Goal: Task Accomplishment & Management: Complete application form

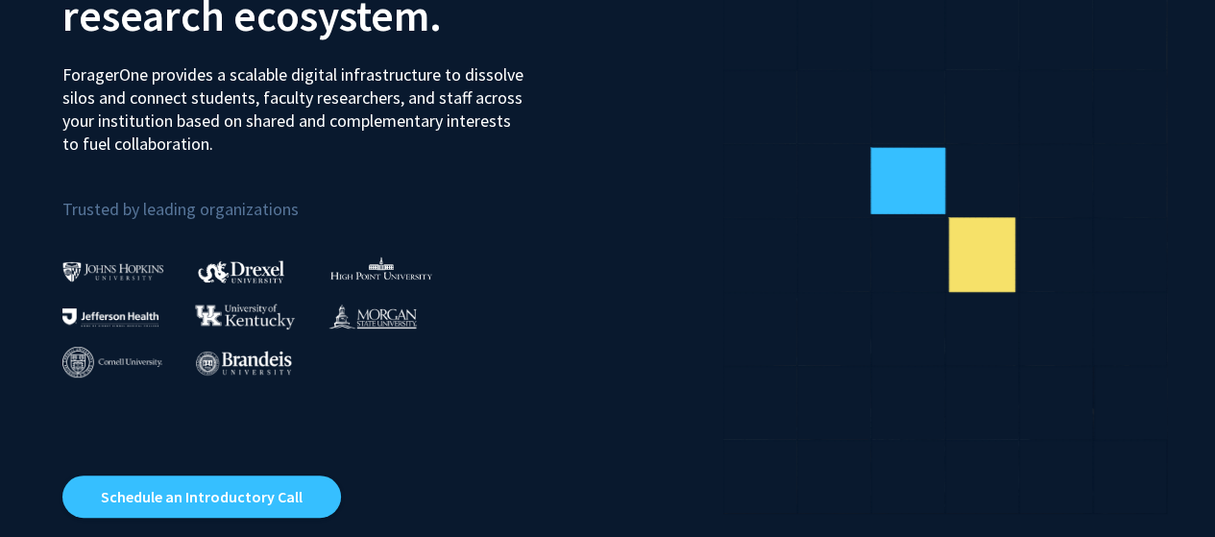
scroll to position [246, 0]
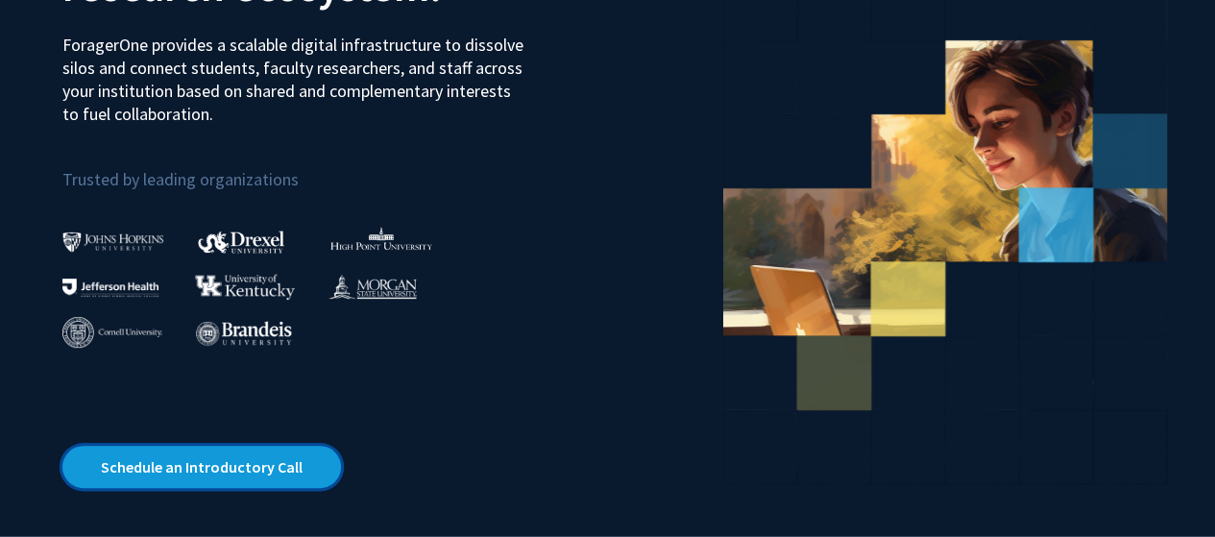
click at [232, 455] on link "Schedule an Introductory Call" at bounding box center [201, 467] width 279 height 42
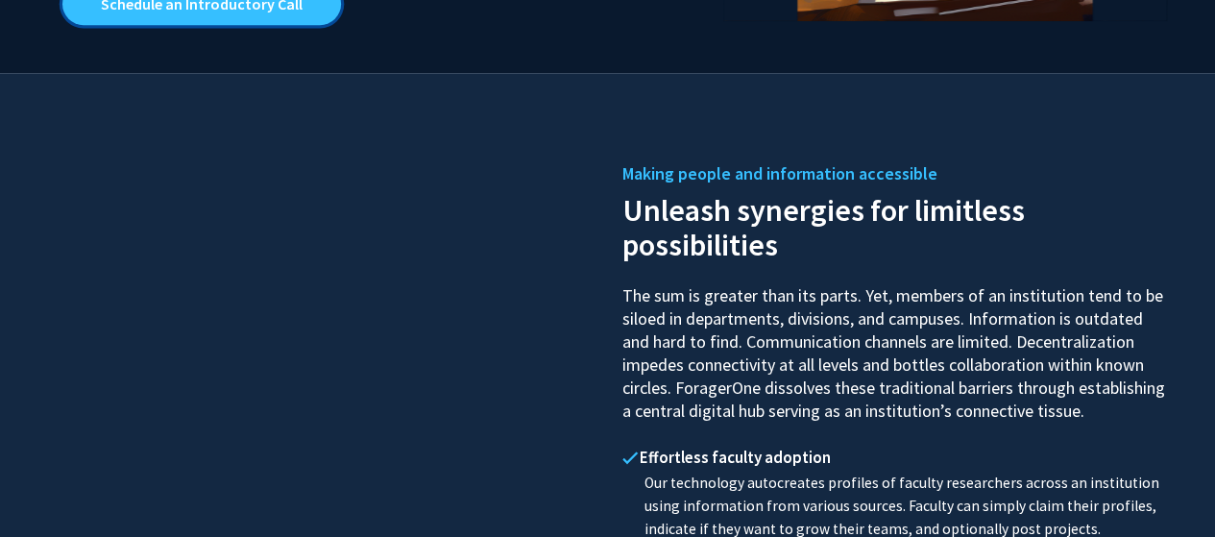
scroll to position [0, 0]
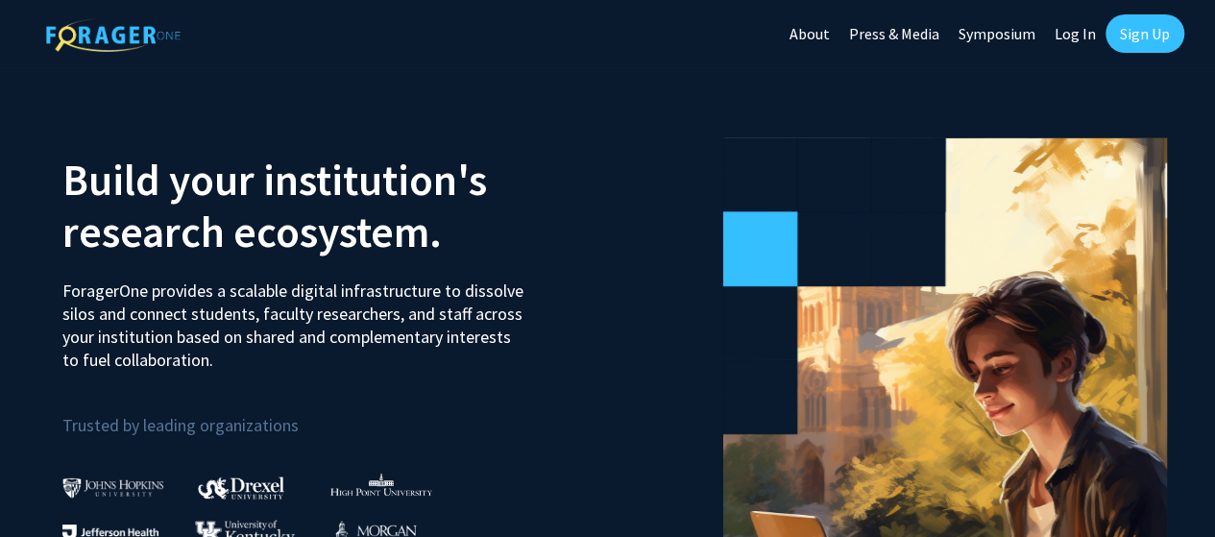
click at [1145, 53] on div "Skip navigation About Press & Media Symposium Log In Sign Up" at bounding box center [982, 33] width 404 height 67
click at [1141, 36] on link "Sign Up" at bounding box center [1145, 33] width 79 height 38
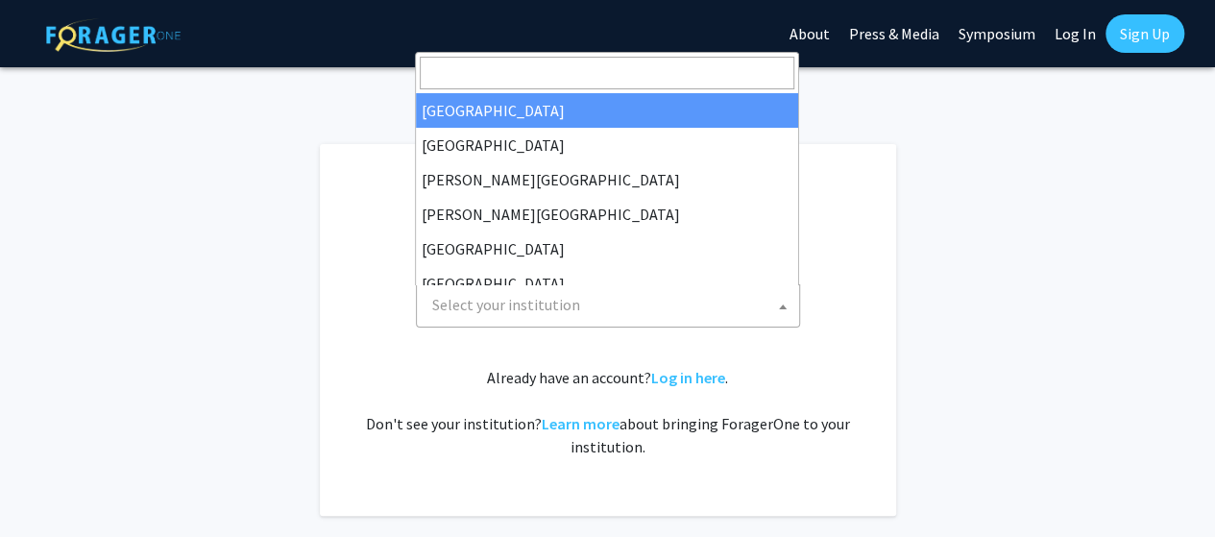
click at [669, 296] on span "Select your institution" at bounding box center [612, 304] width 375 height 39
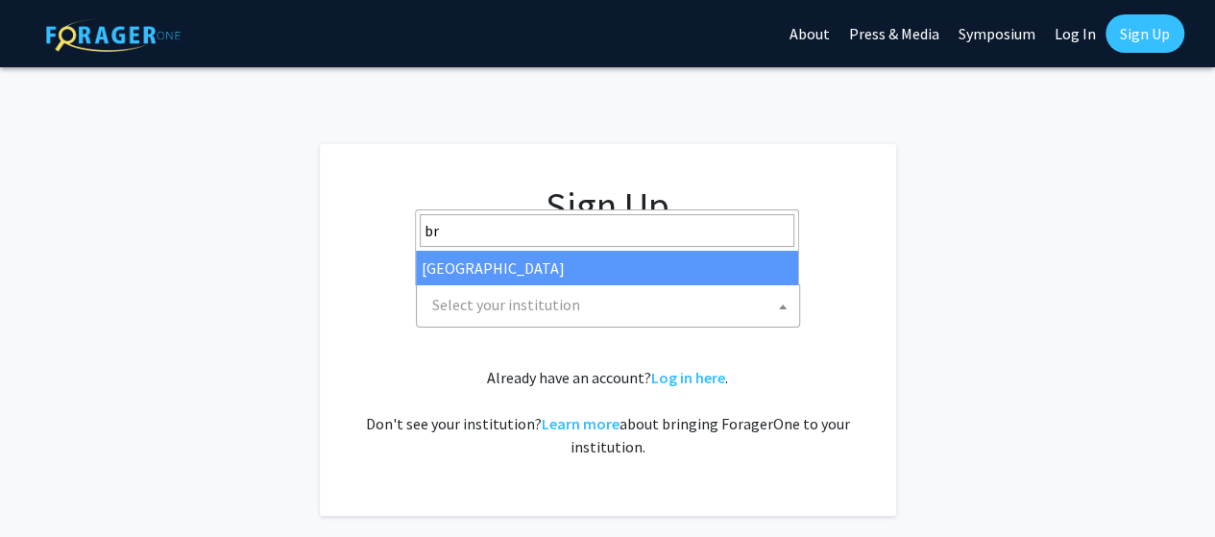
type input "br"
select select "10"
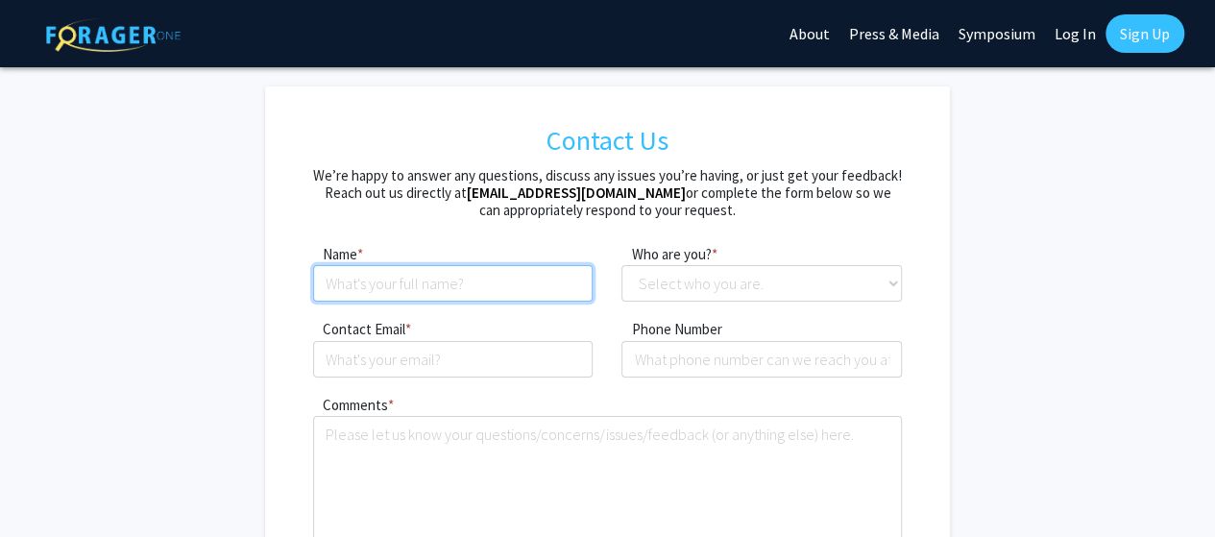
click at [421, 283] on input at bounding box center [453, 283] width 280 height 37
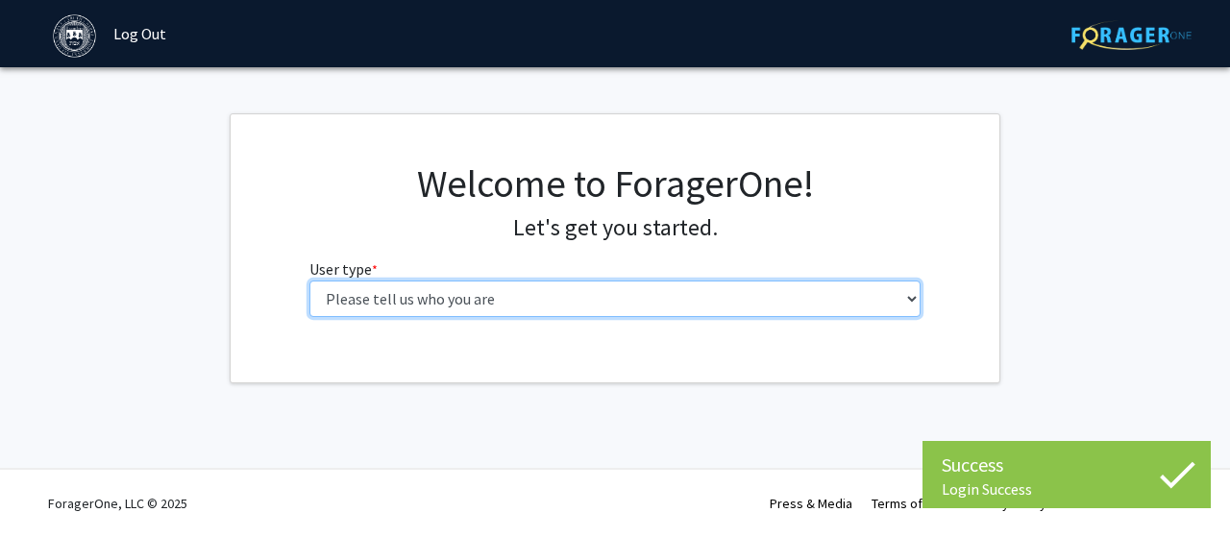
click at [630, 287] on select "Please tell us who you are Undergraduate Student Master's Student Doctoral Cand…" at bounding box center [615, 298] width 612 height 37
select select "1: undergrad"
click at [309, 280] on select "Please tell us who you are Undergraduate Student Master's Student Doctoral Cand…" at bounding box center [615, 298] width 612 height 37
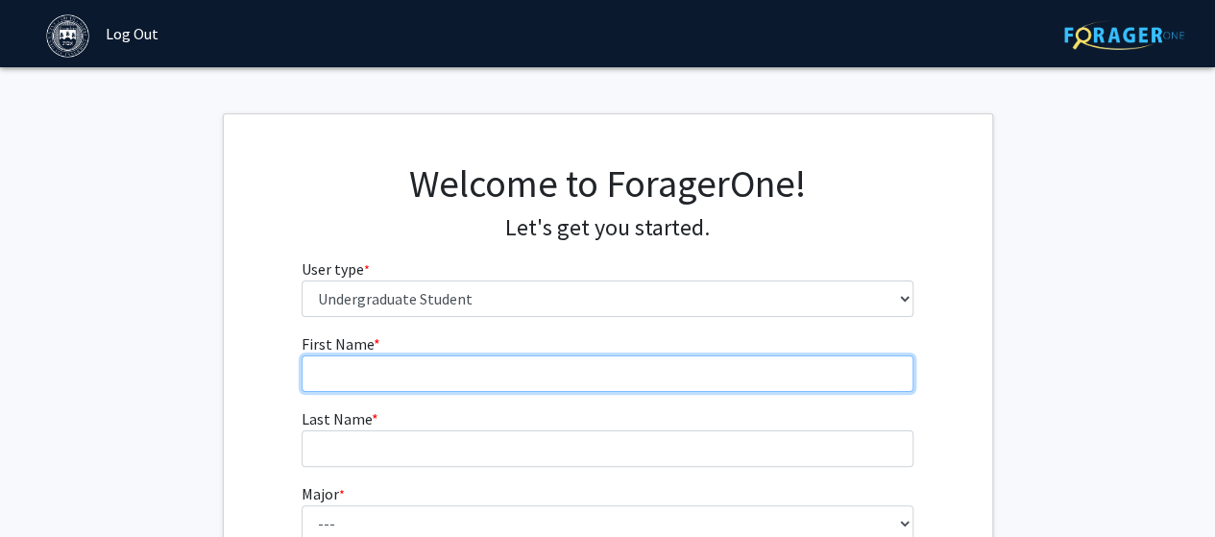
click at [538, 368] on input "First Name * required" at bounding box center [608, 373] width 612 height 37
type input "Aiana"
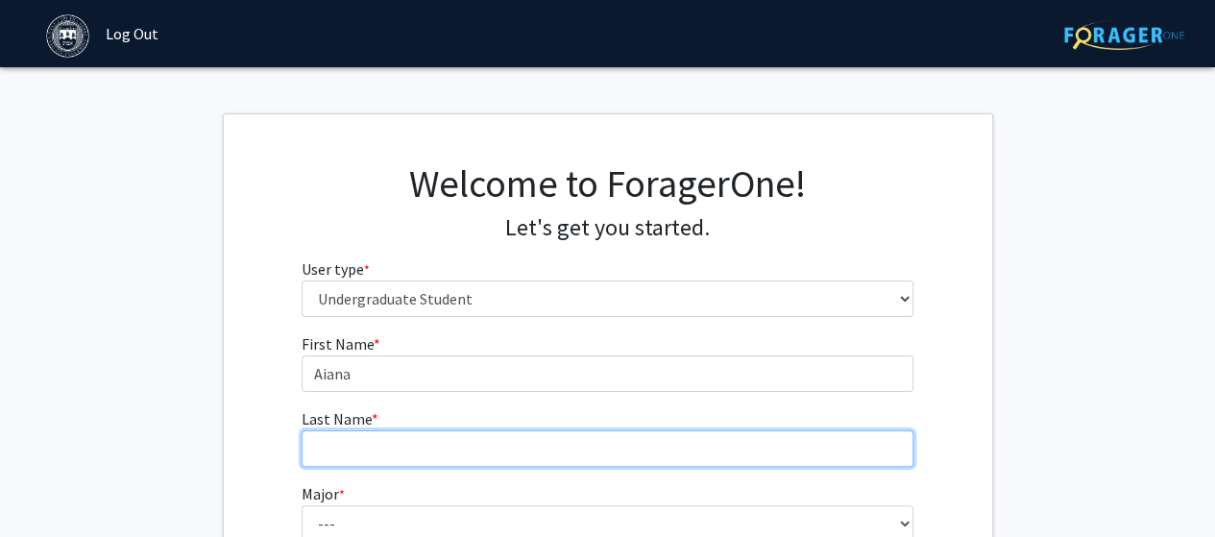
type input "Colas"
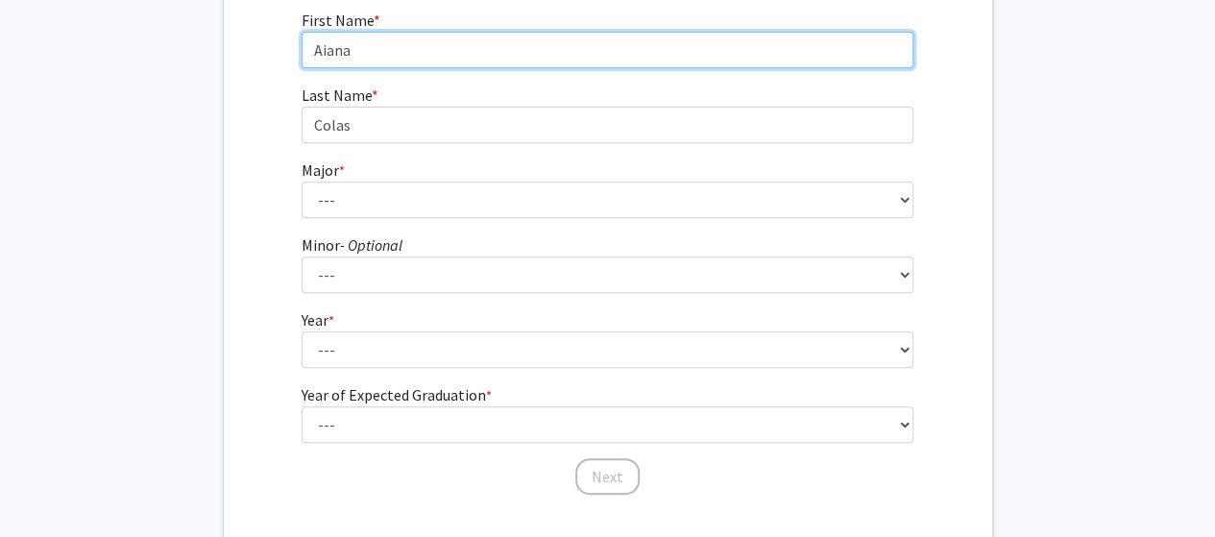
scroll to position [325, 0]
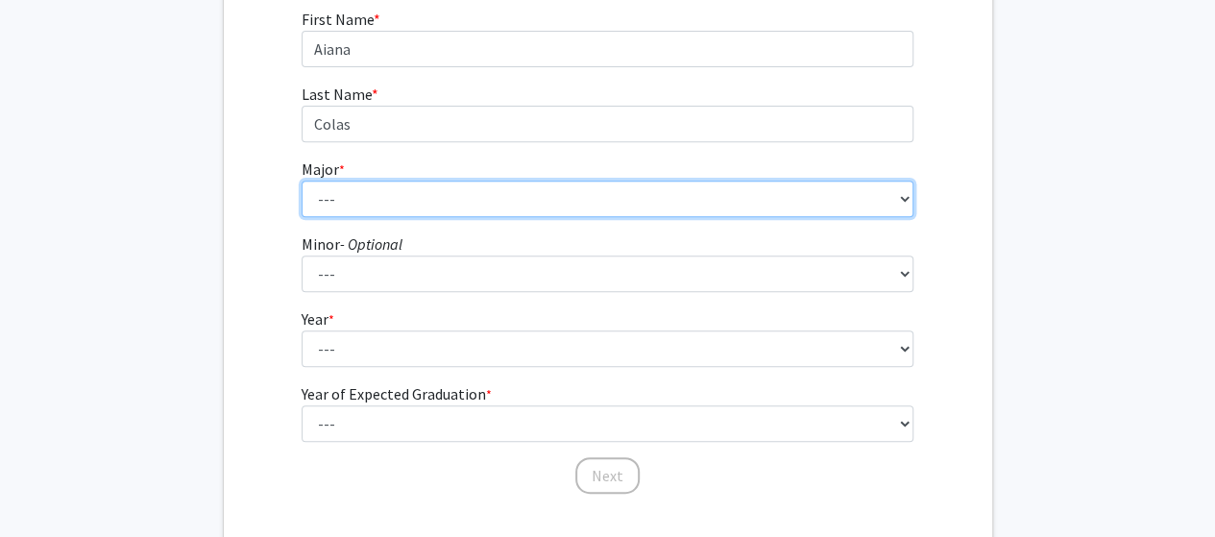
click at [491, 203] on select "--- African and African American Studies American Studies Anthropology Applied …" at bounding box center [608, 199] width 612 height 37
select select "8: 574"
click at [302, 181] on select "--- African and African American Studies American Studies Anthropology Applied …" at bounding box center [608, 199] width 612 height 37
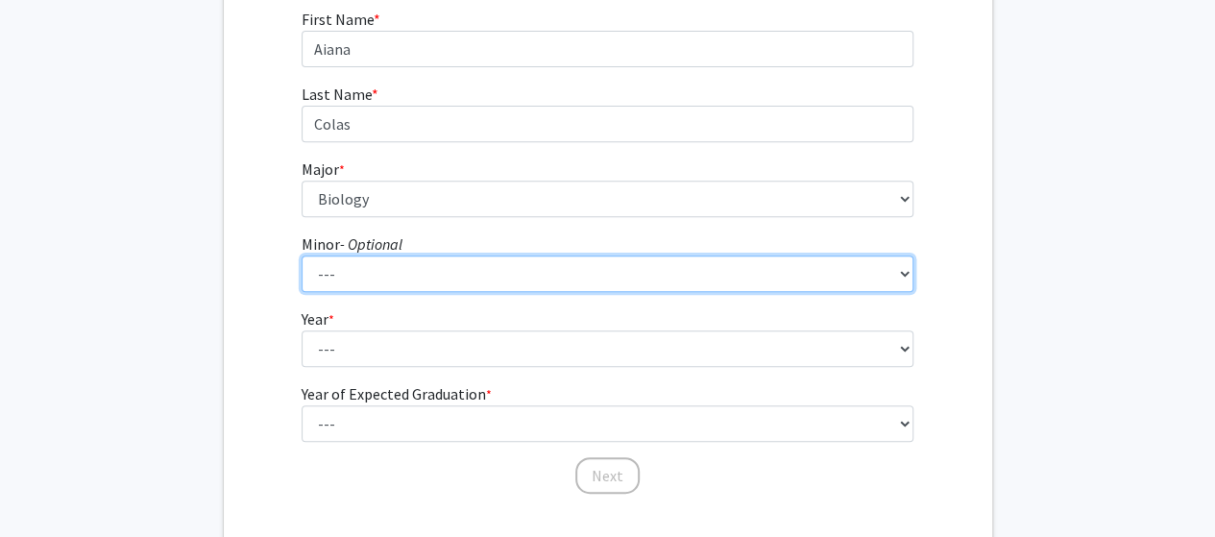
click at [496, 265] on select "--- African and African American Studies Anthropology Arabic Language, Literatu…" at bounding box center [608, 274] width 612 height 37
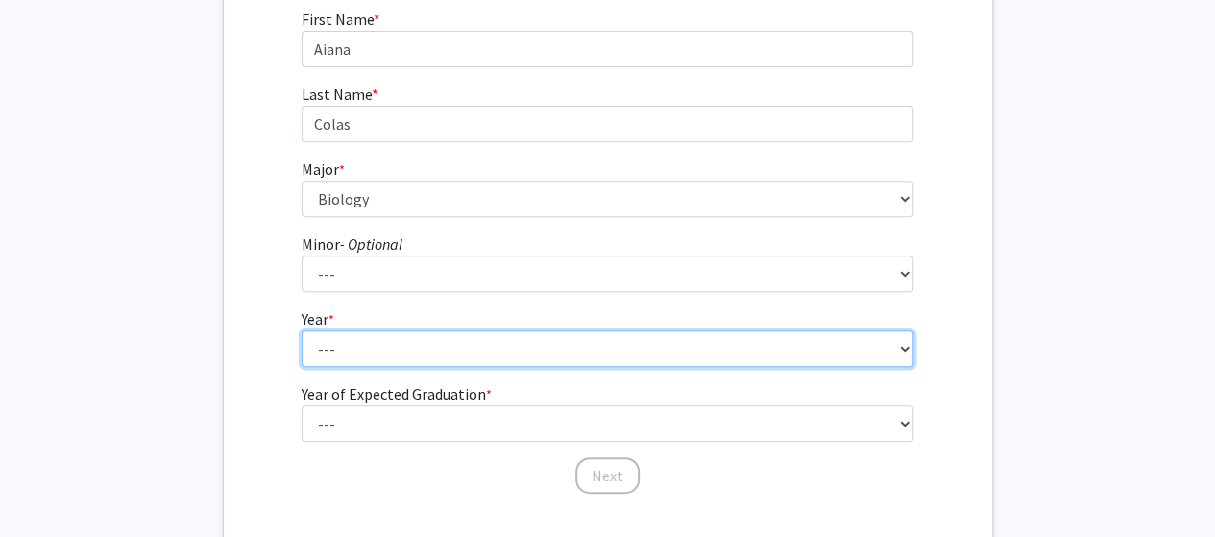
click at [329, 341] on select "--- First-year Sophomore Junior Senior Postbaccalaureate Certificate" at bounding box center [608, 348] width 612 height 37
select select "4: senior"
click at [302, 330] on select "--- First-year Sophomore Junior Senior Postbaccalaureate Certificate" at bounding box center [608, 348] width 612 height 37
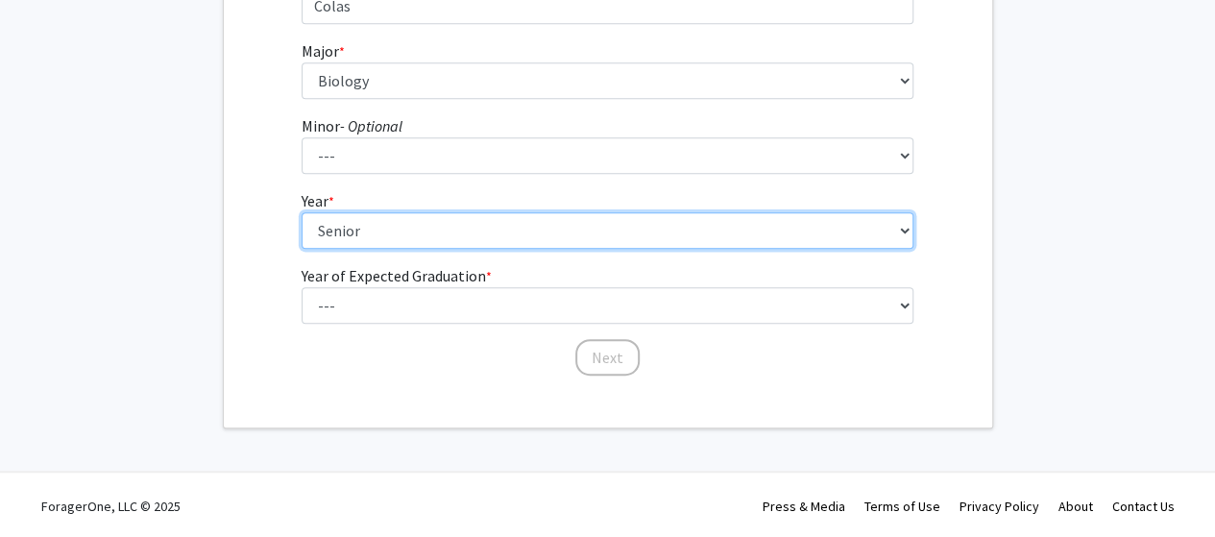
scroll to position [444, 0]
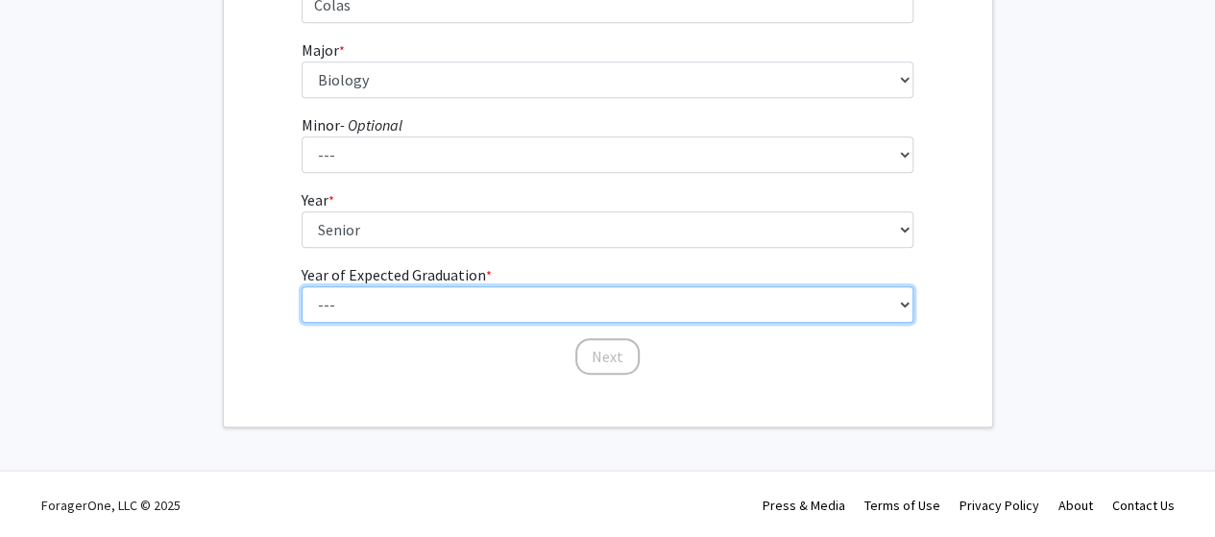
click at [465, 305] on select "--- 2025 2026 2027 2028 2029 2030 2031 2032 2033 2034" at bounding box center [608, 304] width 612 height 37
select select "2: 2026"
click at [302, 286] on select "--- 2025 2026 2027 2028 2029 2030 2031 2032 2033 2034" at bounding box center [608, 304] width 612 height 37
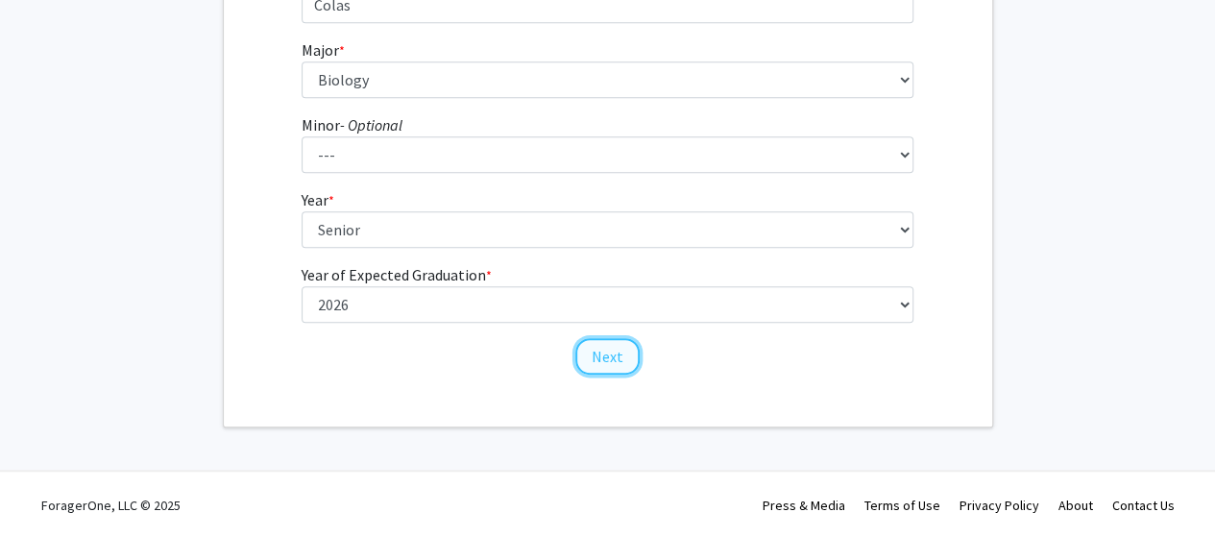
click at [596, 355] on button "Next" at bounding box center [607, 356] width 64 height 37
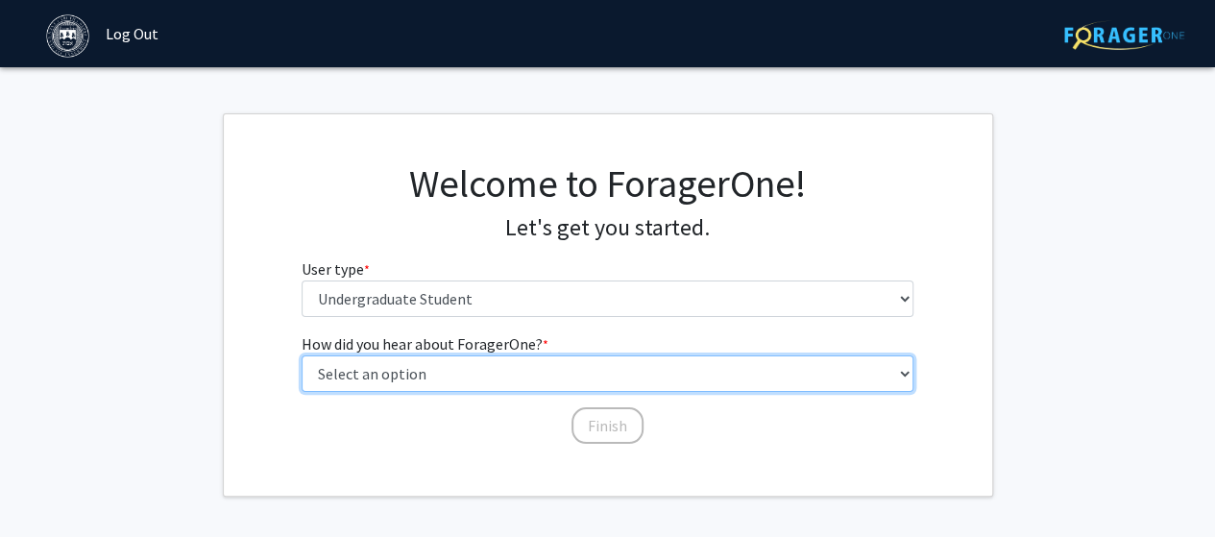
click at [555, 372] on select "Select an option Peer/student recommendation Faculty/staff recommendation Unive…" at bounding box center [608, 373] width 612 height 37
select select "3: university_website"
click at [302, 355] on select "Select an option Peer/student recommendation Faculty/staff recommendation Unive…" at bounding box center [608, 373] width 612 height 37
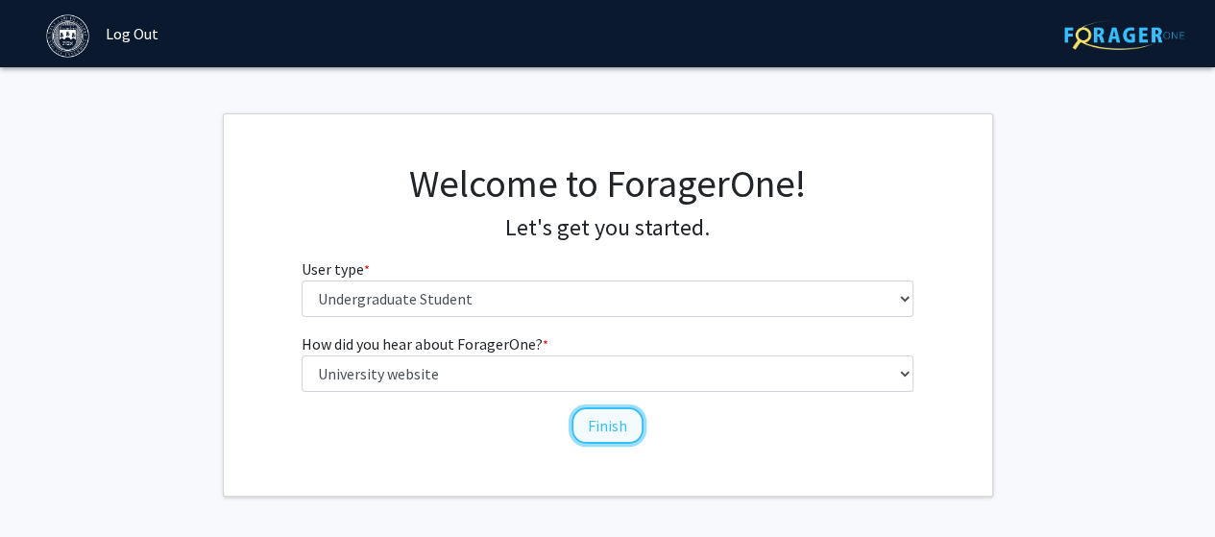
click at [616, 439] on button "Finish" at bounding box center [608, 425] width 72 height 37
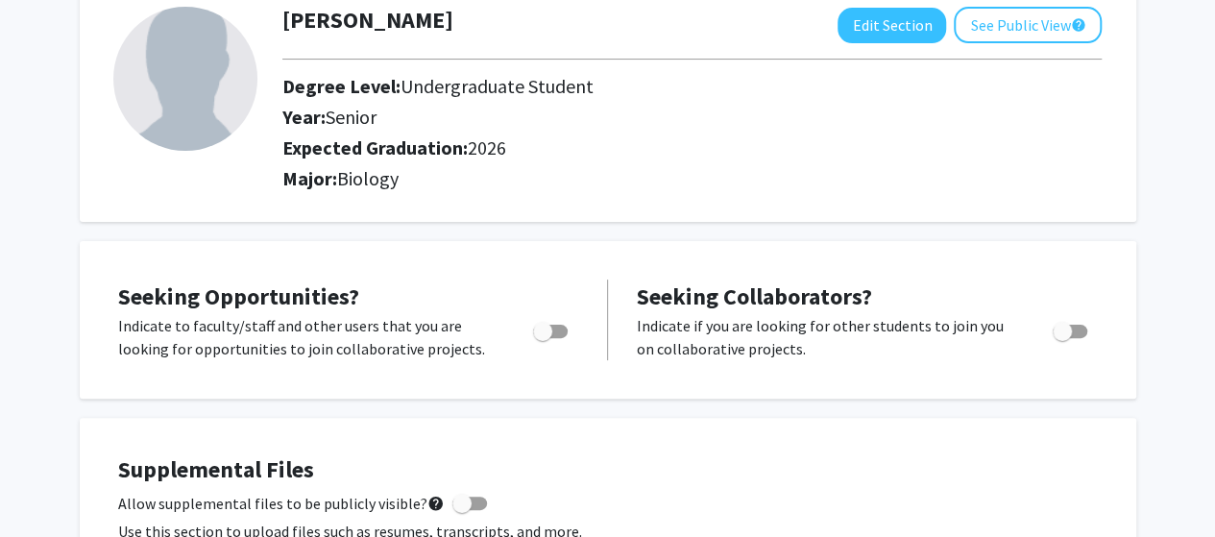
scroll to position [122, 0]
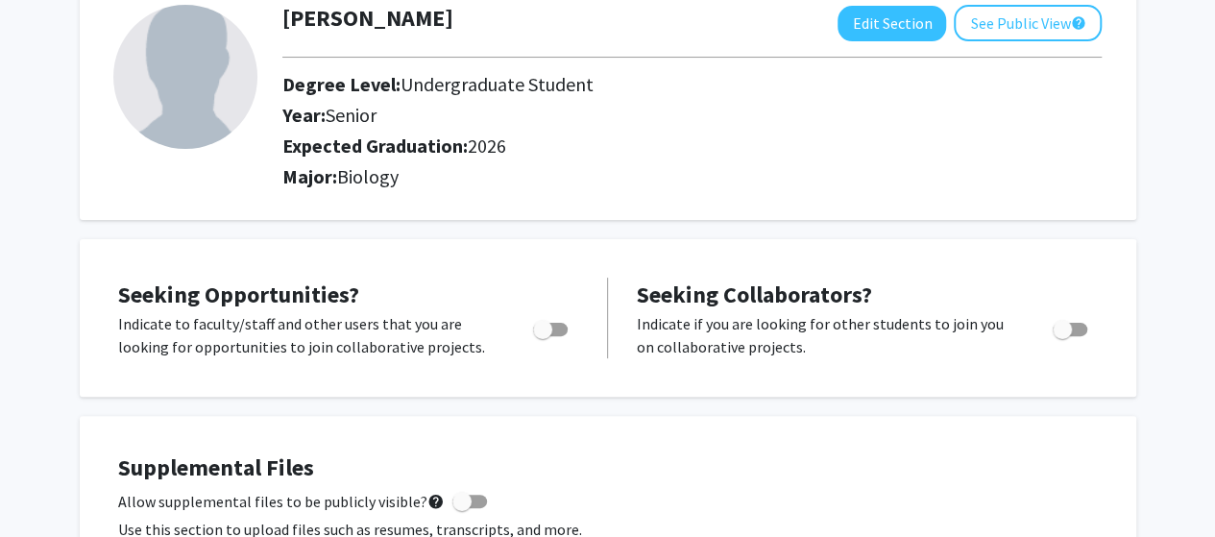
click at [553, 324] on span "Toggle" at bounding box center [550, 329] width 35 height 13
click at [543, 336] on input "Are you actively seeking opportunities?" at bounding box center [542, 336] width 1 height 1
checkbox input "true"
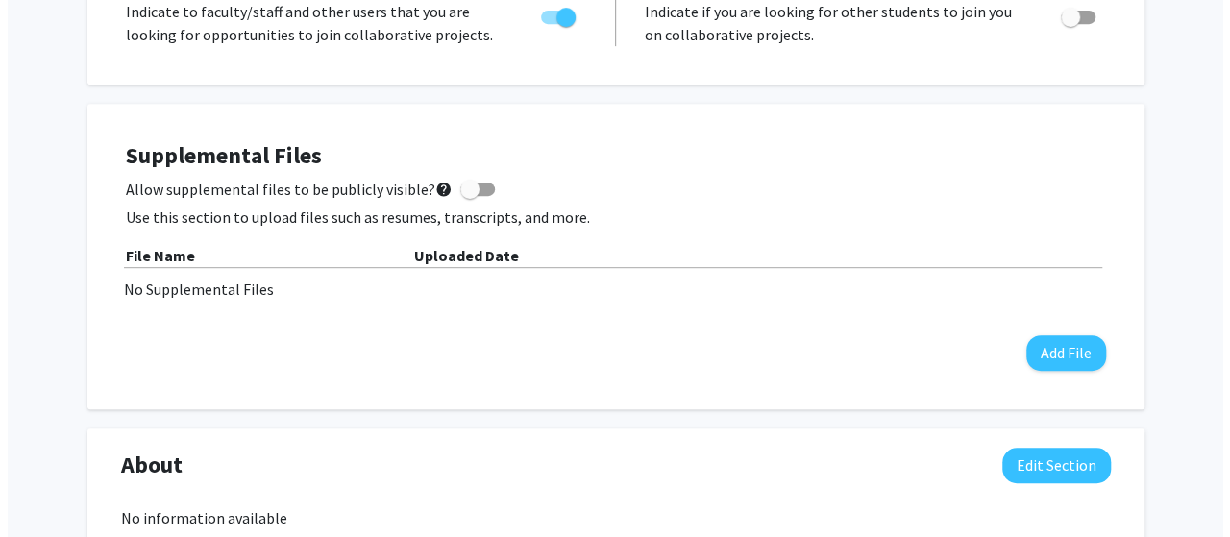
scroll to position [434, 0]
click at [1047, 322] on div "Supplemental Files Allow supplemental files to be publicly visible? help Use th…" at bounding box center [608, 256] width 980 height 229
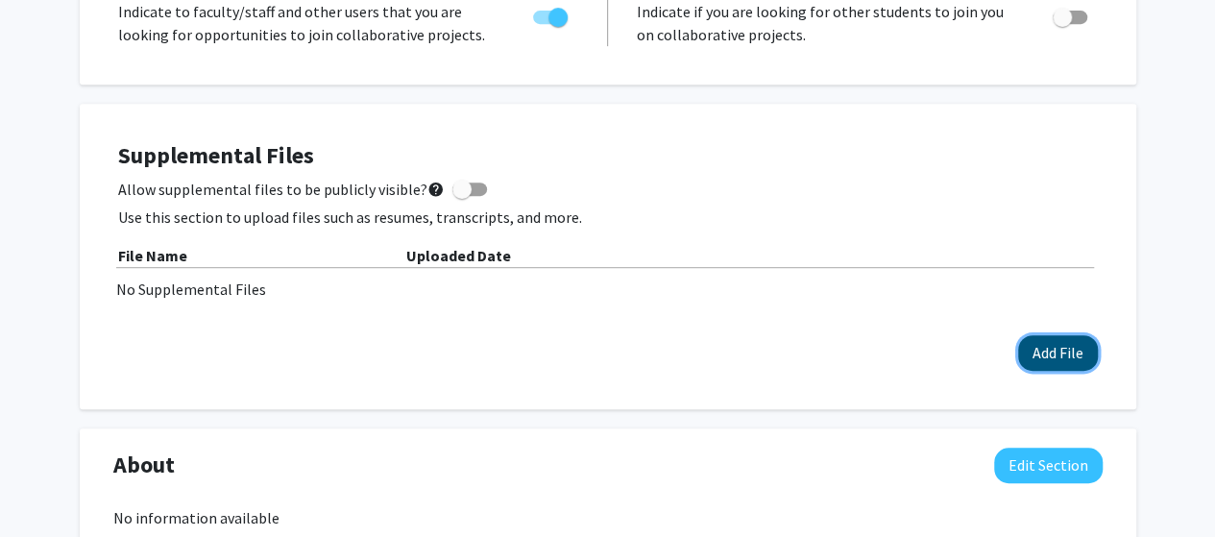
click at [1059, 347] on button "Add File" at bounding box center [1058, 353] width 80 height 36
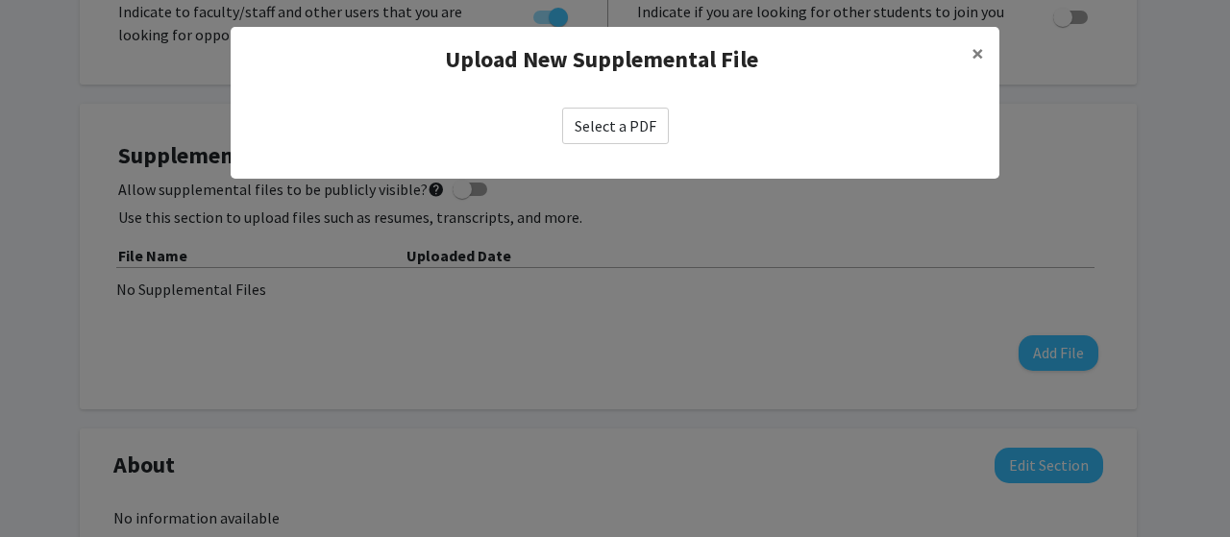
click at [635, 118] on label "Select a PDF" at bounding box center [615, 126] width 107 height 37
click at [0, 0] on input "Select a PDF" at bounding box center [0, 0] width 0 height 0
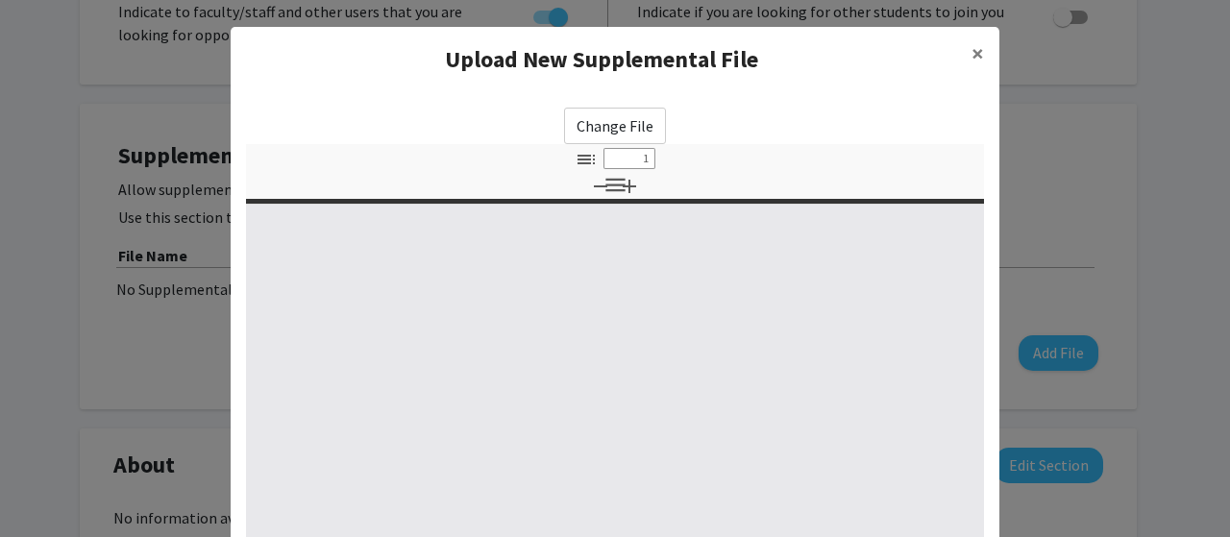
select select "custom"
type input "0"
select select "custom"
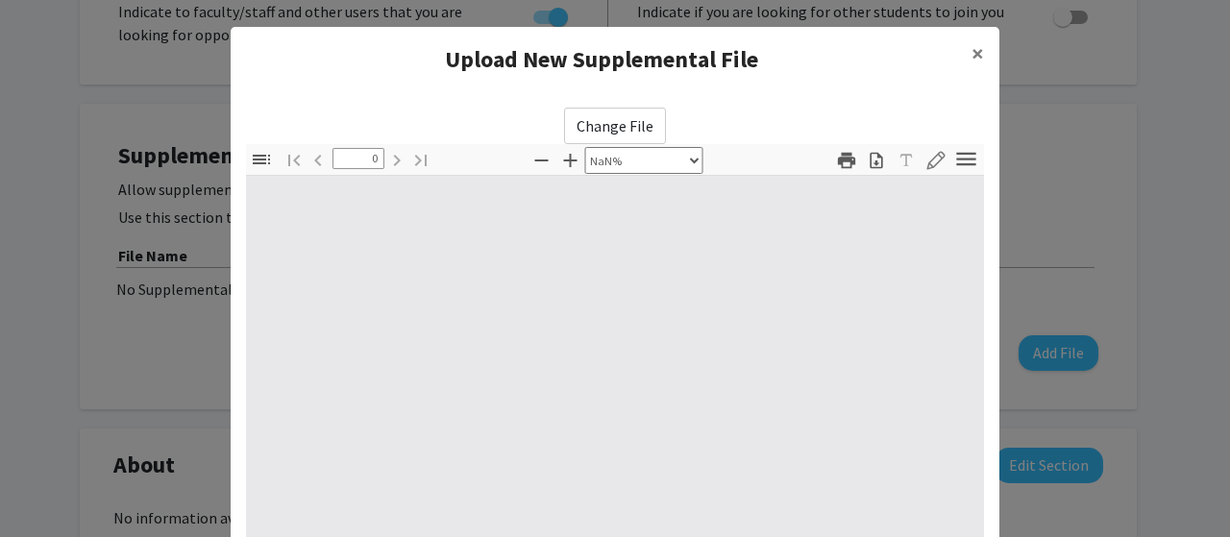
type input "1"
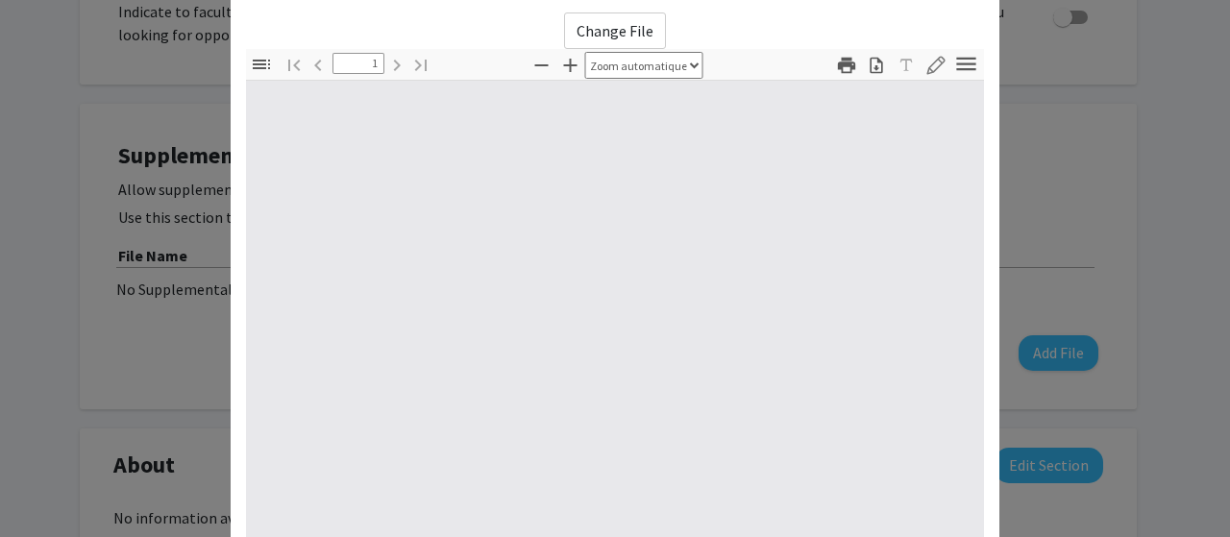
select select "auto"
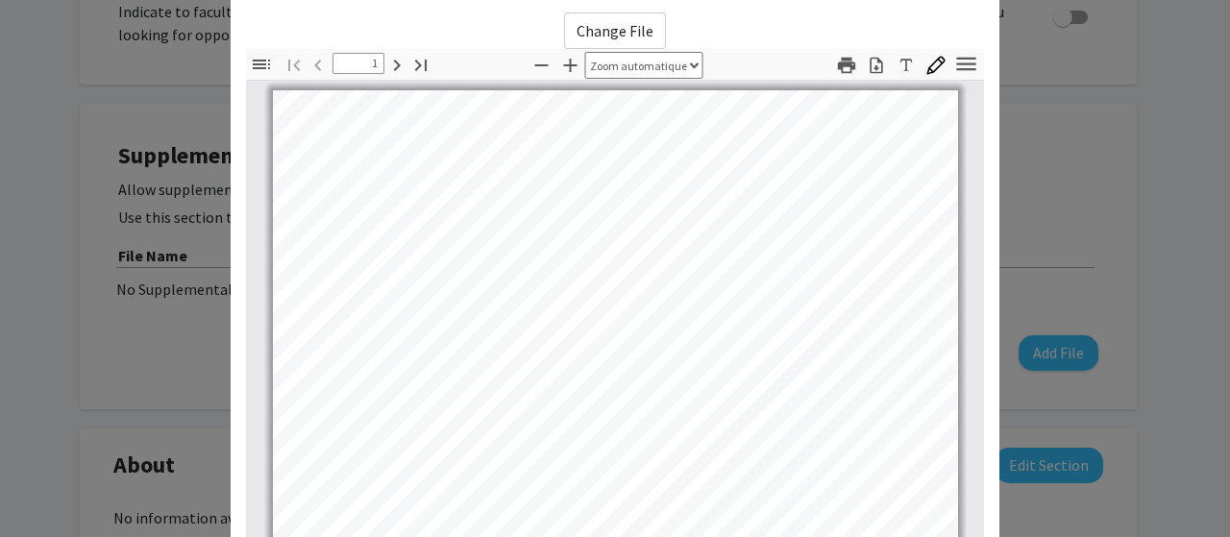
scroll to position [123, 0]
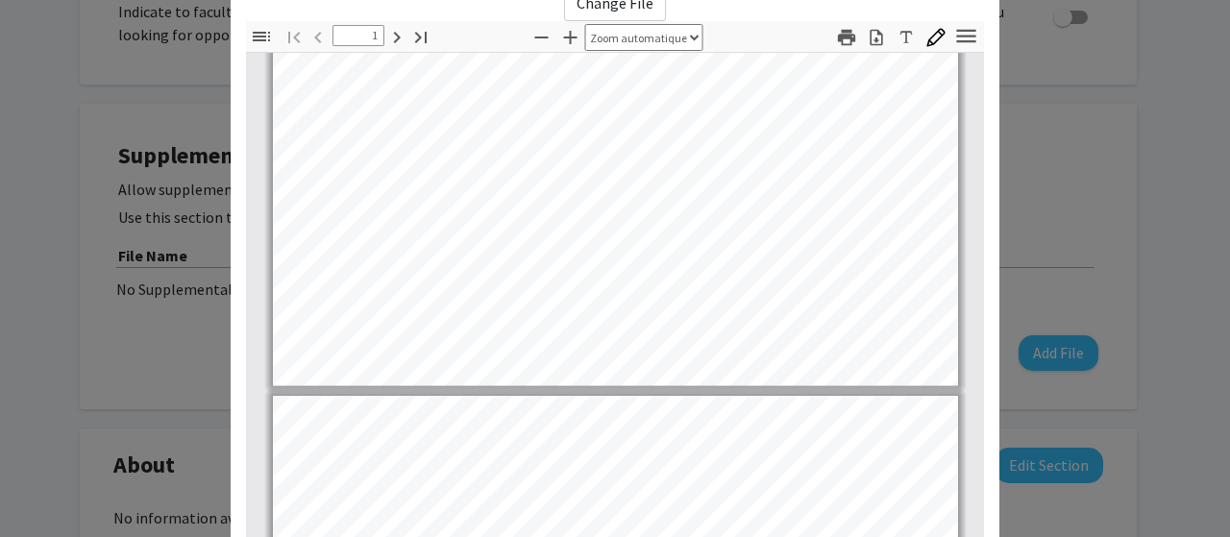
type input "2"
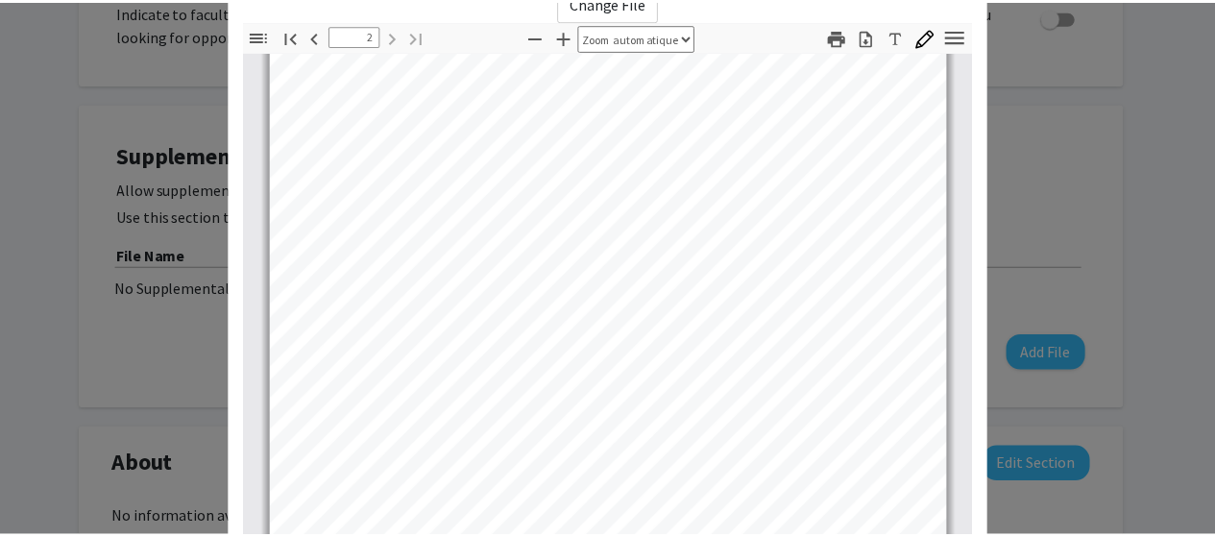
scroll to position [372, 0]
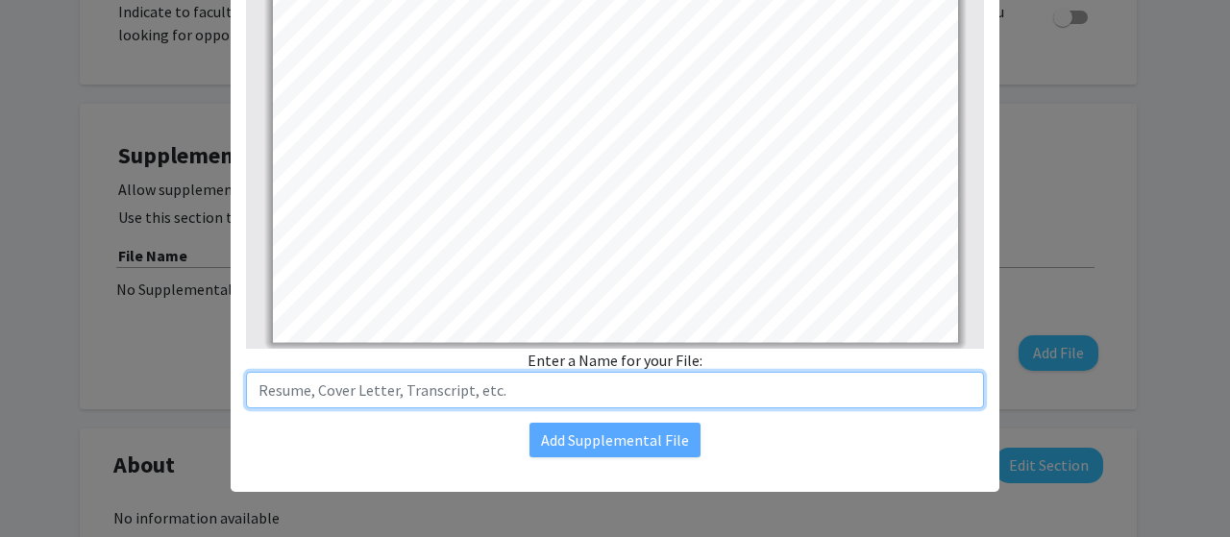
click at [578, 382] on input "text" at bounding box center [615, 390] width 738 height 37
type input "Resume"
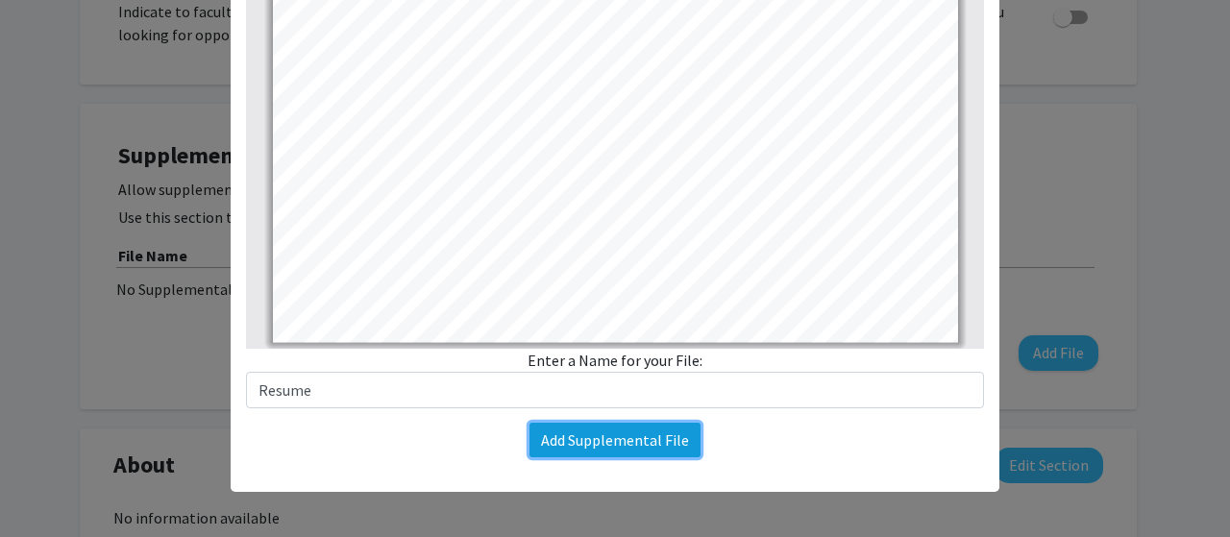
click at [565, 452] on button "Add Supplemental File" at bounding box center [614, 440] width 171 height 35
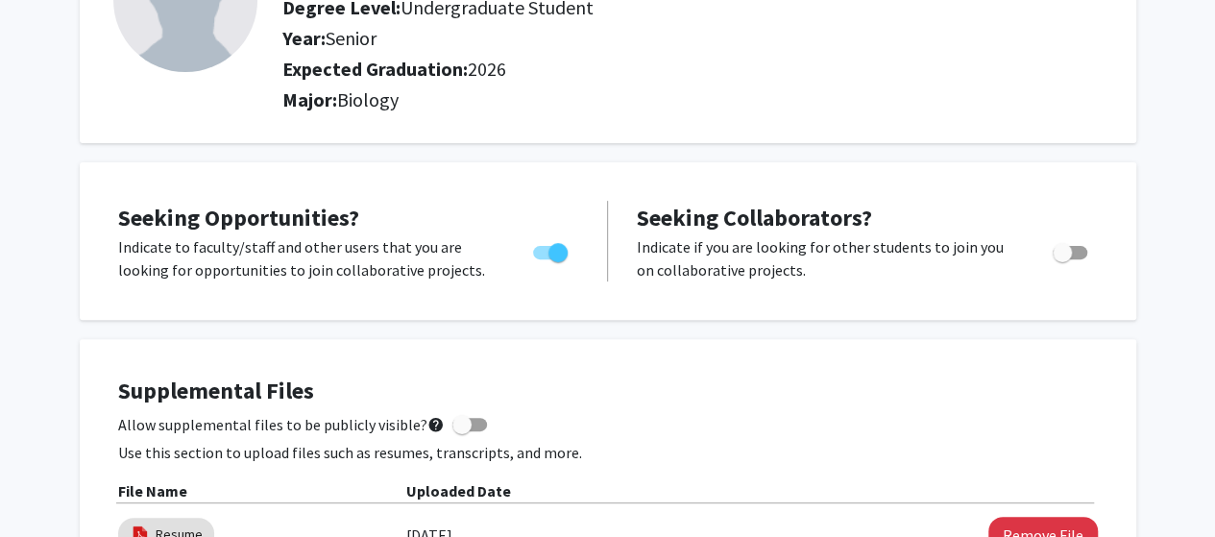
scroll to position [0, 0]
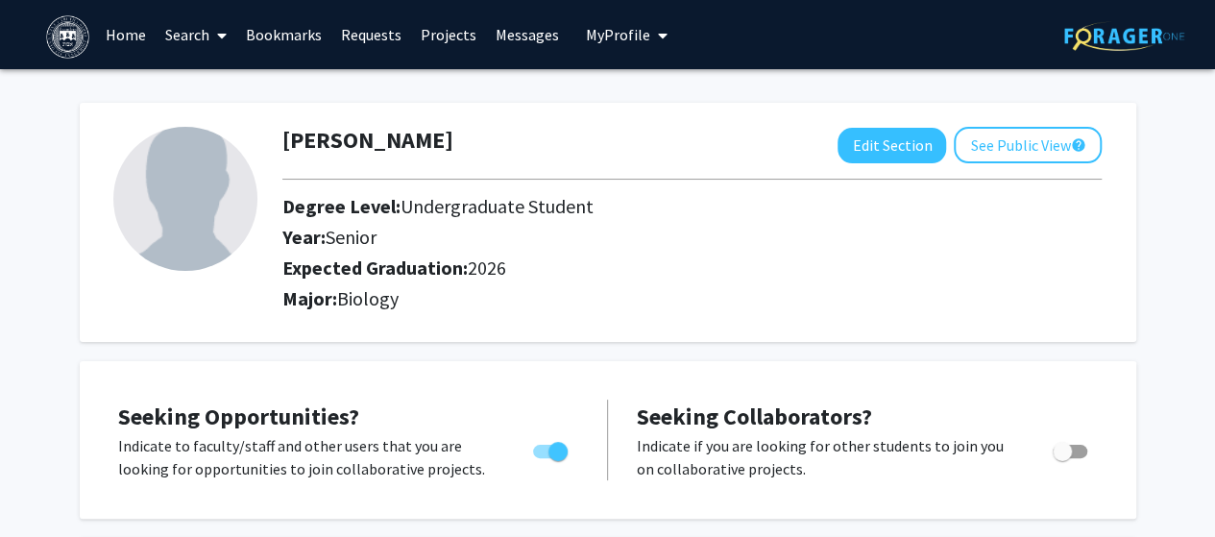
click at [123, 36] on link "Home" at bounding box center [126, 34] width 60 height 67
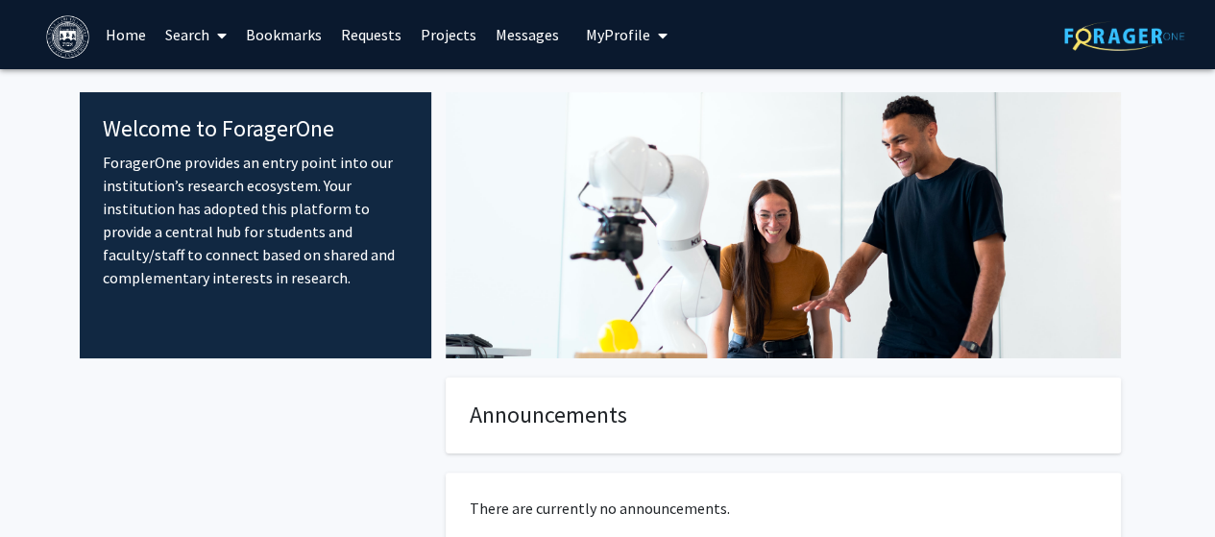
click at [208, 37] on link "Search" at bounding box center [196, 34] width 81 height 67
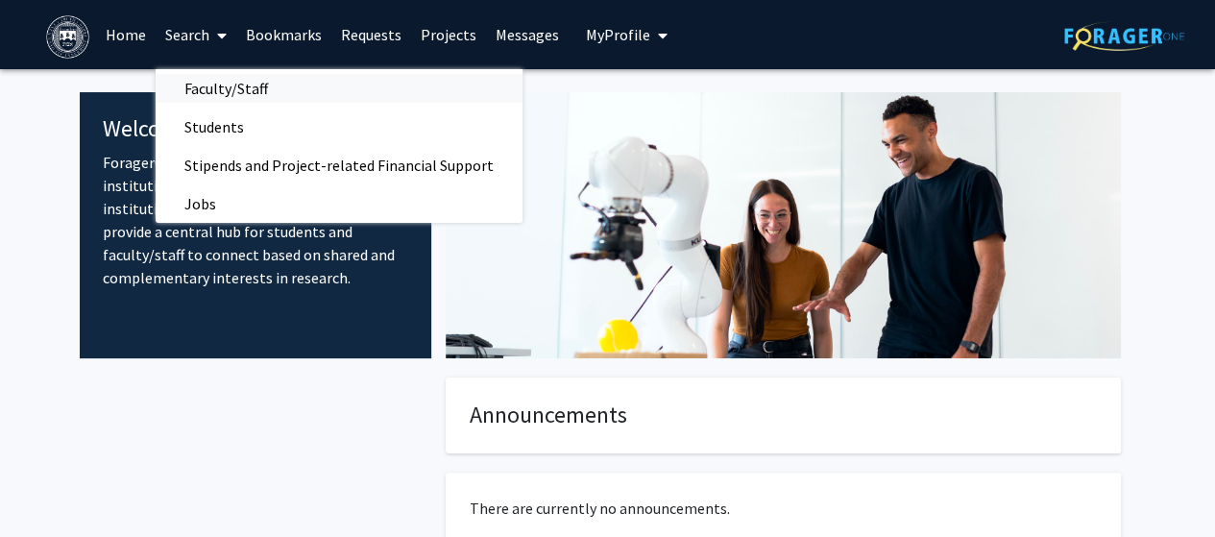
click at [229, 95] on span "Faculty/Staff" at bounding box center [226, 88] width 141 height 38
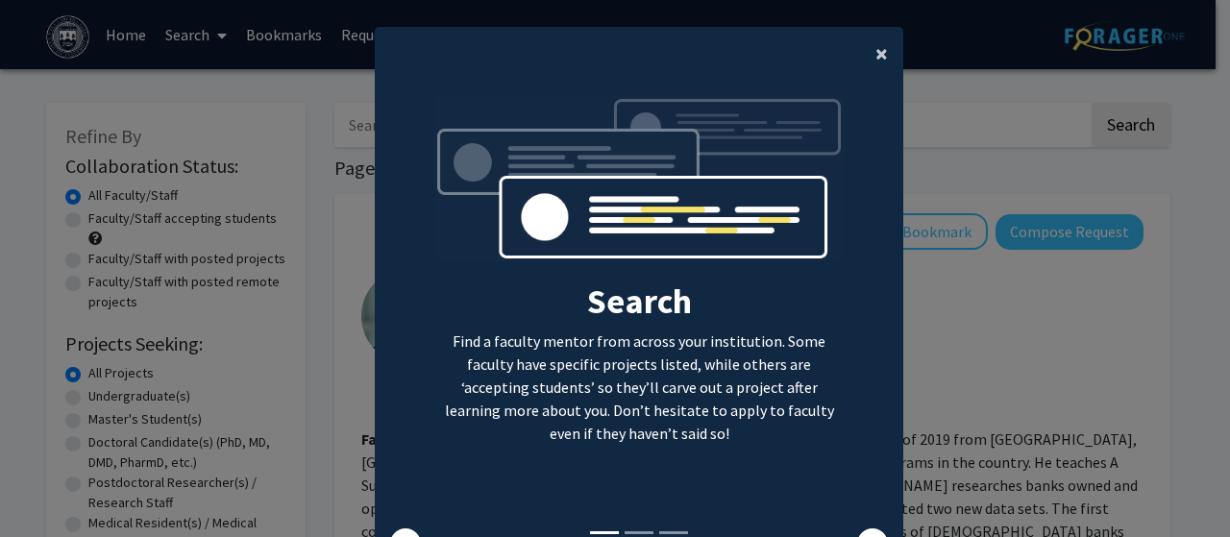
click at [875, 49] on span "×" at bounding box center [881, 53] width 12 height 30
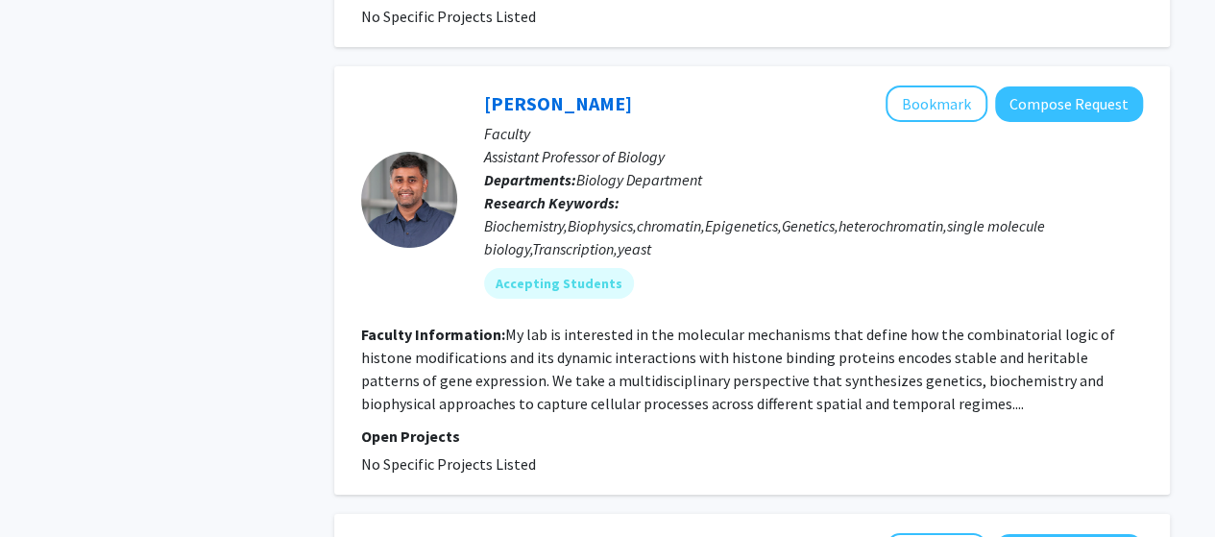
scroll to position [3402, 0]
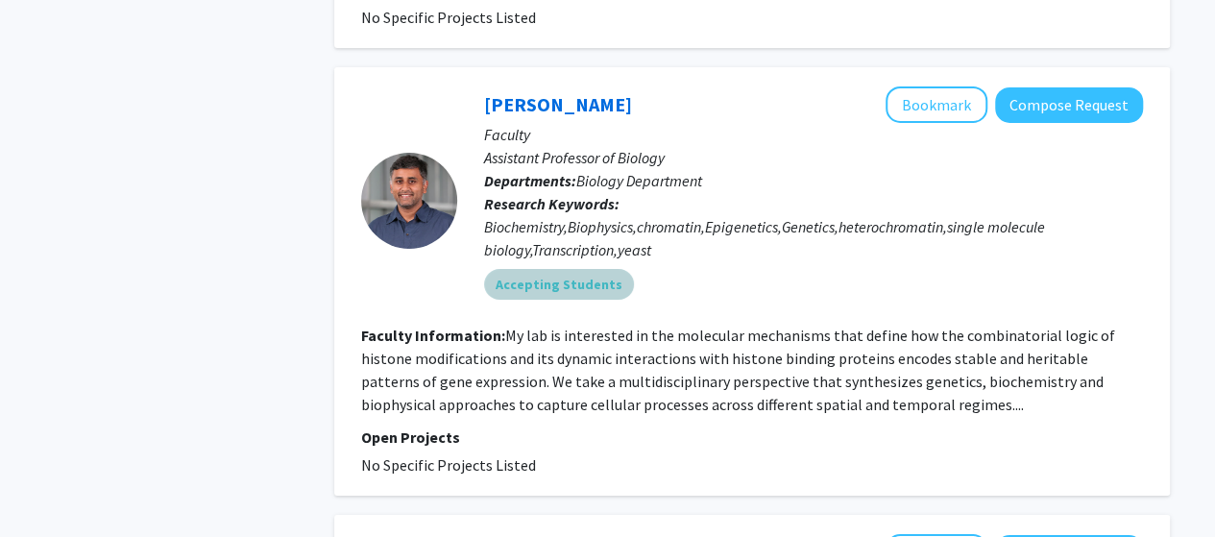
click at [584, 269] on mat-chip "Accepting Students" at bounding box center [559, 284] width 150 height 31
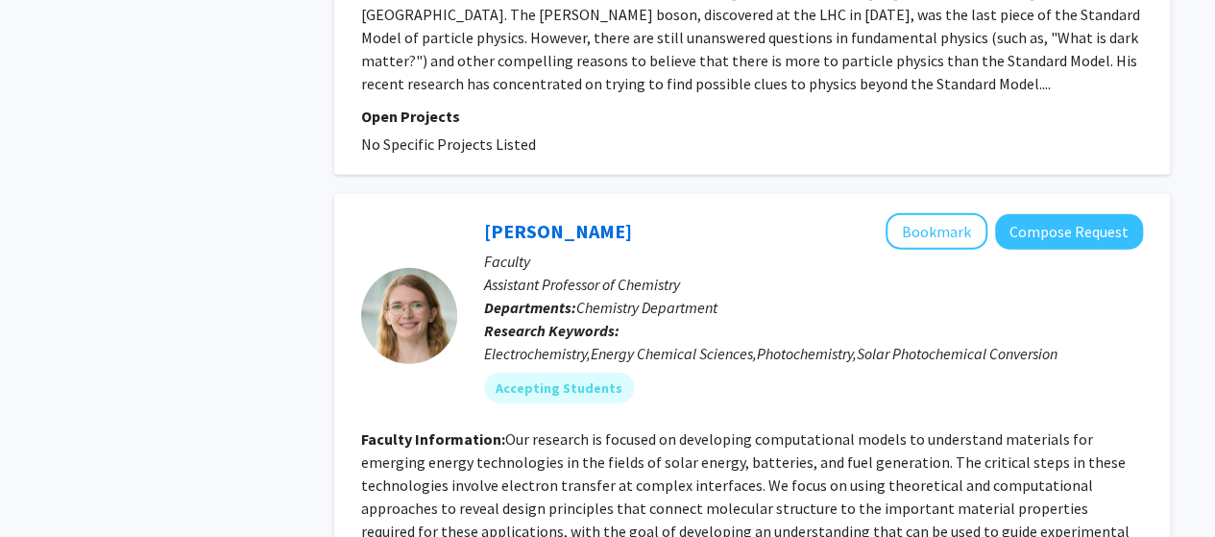
scroll to position [6134, 0]
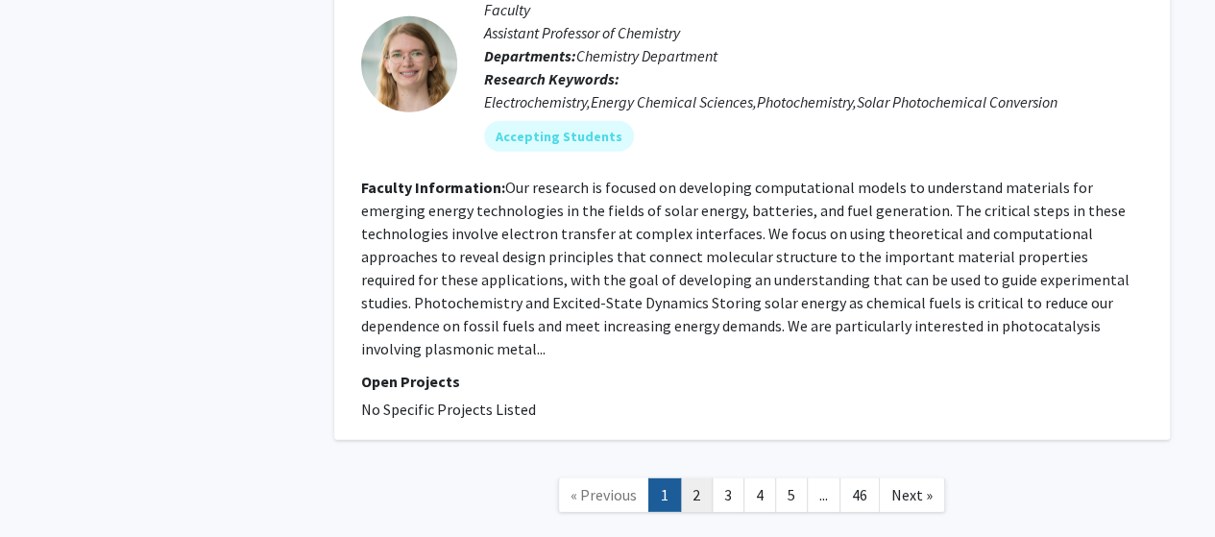
click at [695, 478] on link "2" at bounding box center [696, 495] width 33 height 34
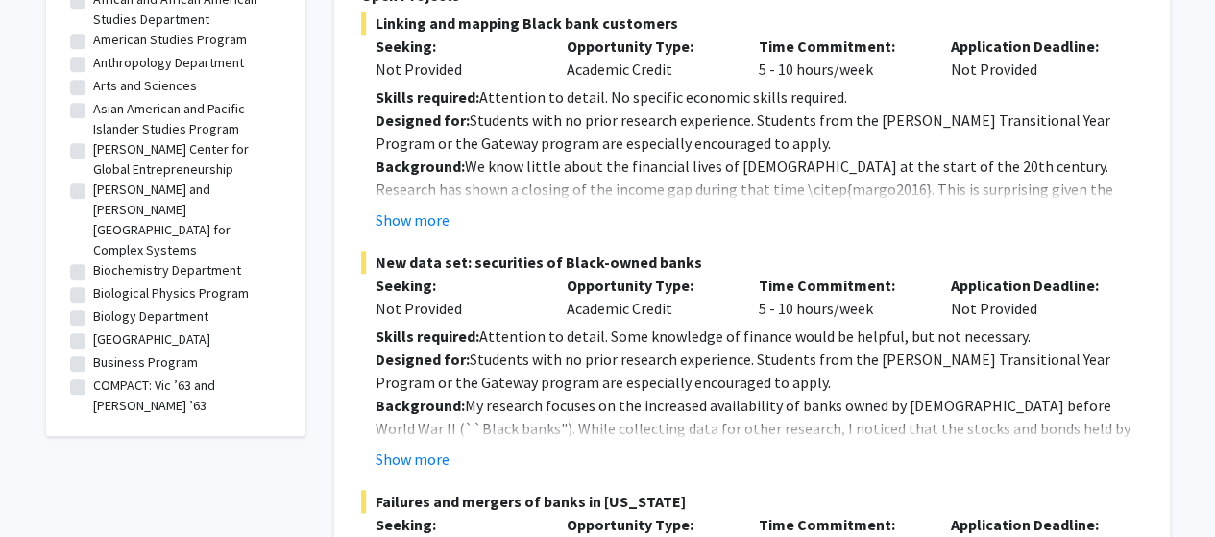
scroll to position [4580, 0]
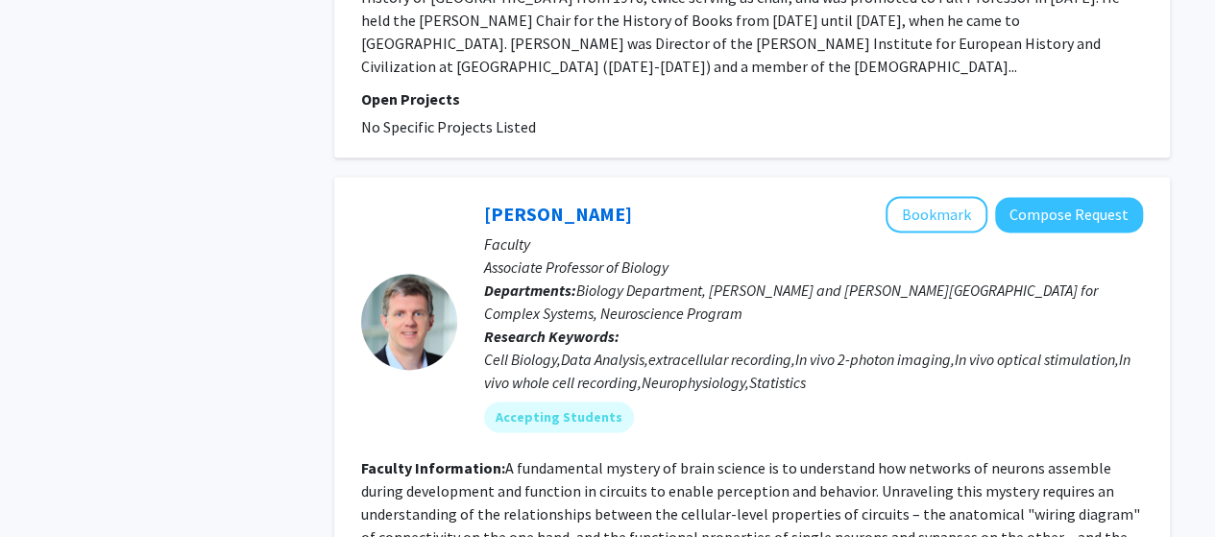
scroll to position [4845, 0]
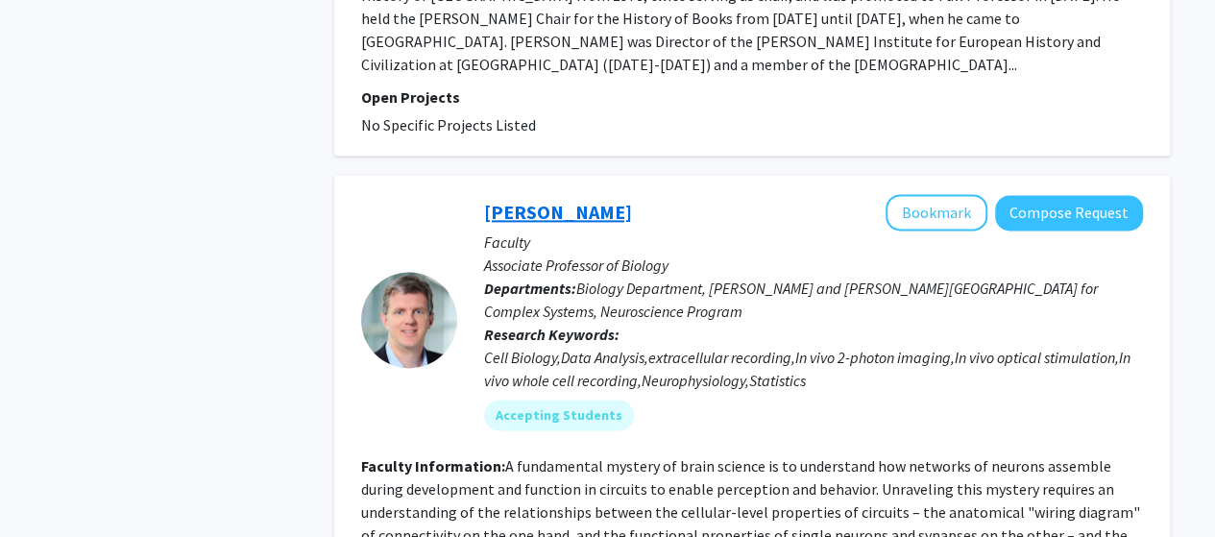
click at [615, 200] on link "Stephen Van Hooser" at bounding box center [558, 212] width 148 height 24
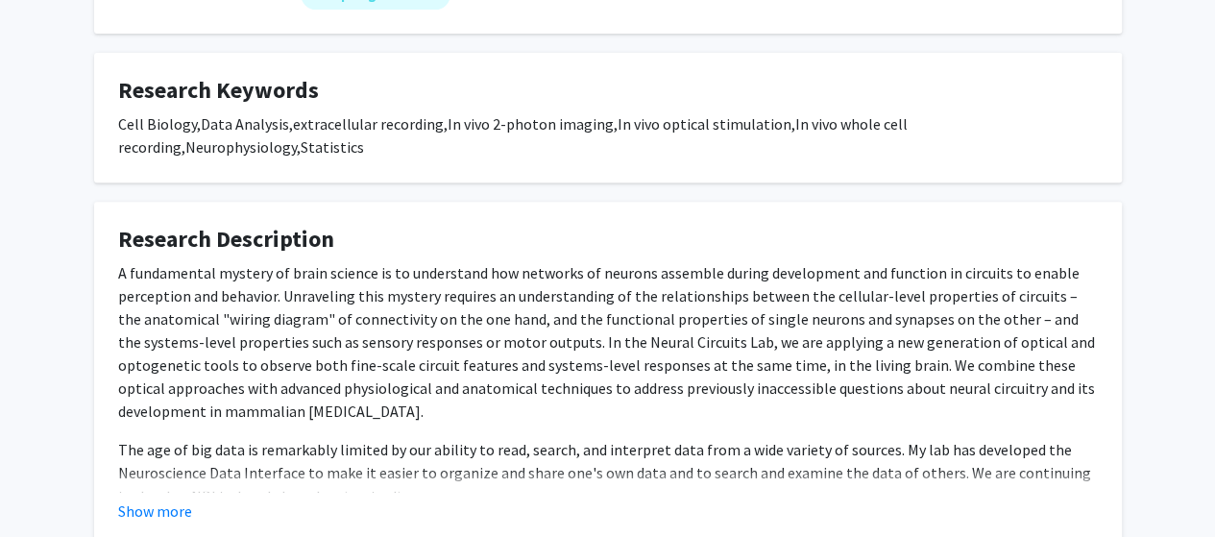
scroll to position [343, 0]
click at [177, 499] on button "Show more" at bounding box center [155, 510] width 74 height 23
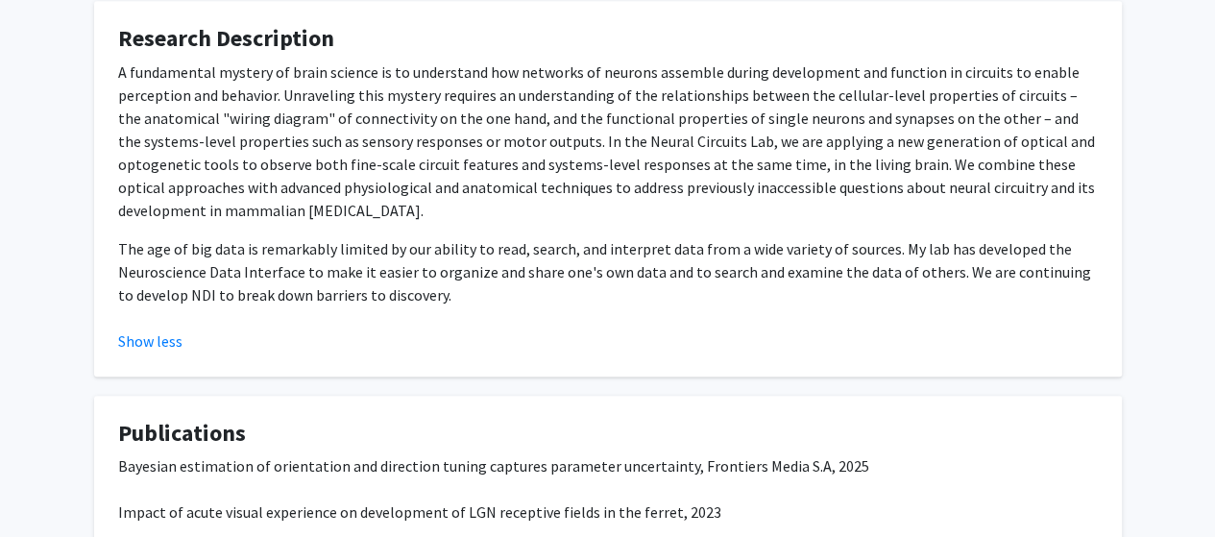
scroll to position [812, 0]
